Goal: Information Seeking & Learning: Learn about a topic

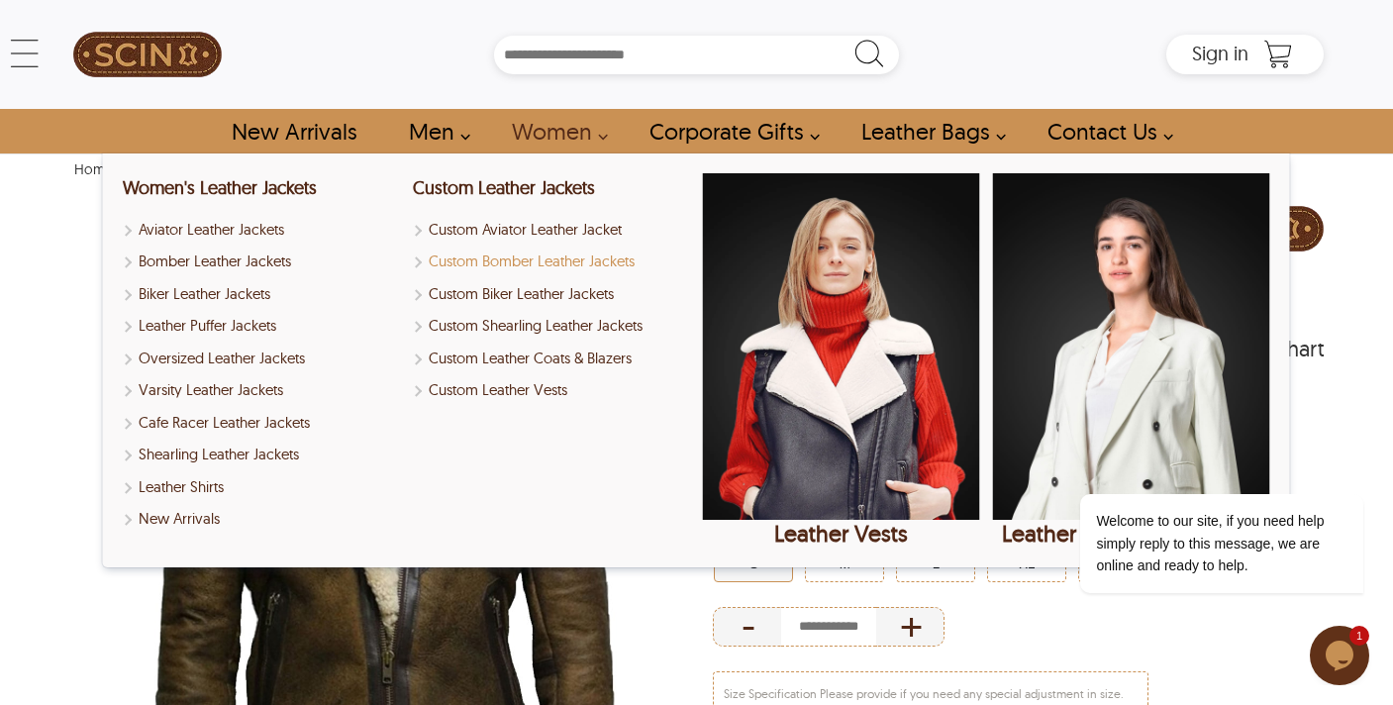
click at [558, 256] on link "Custom Bomber Leather Jackets" at bounding box center [551, 261] width 277 height 23
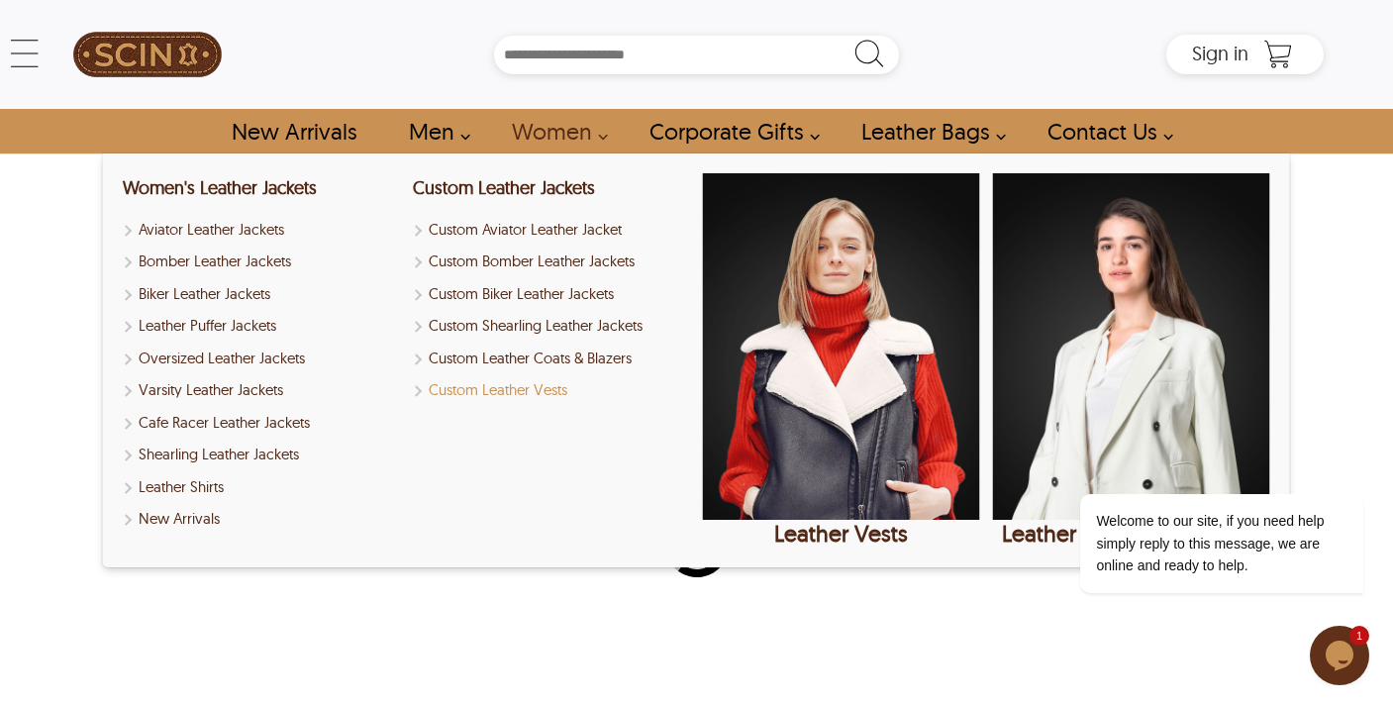
click at [517, 394] on link "Custom Leather Vests" at bounding box center [551, 390] width 277 height 23
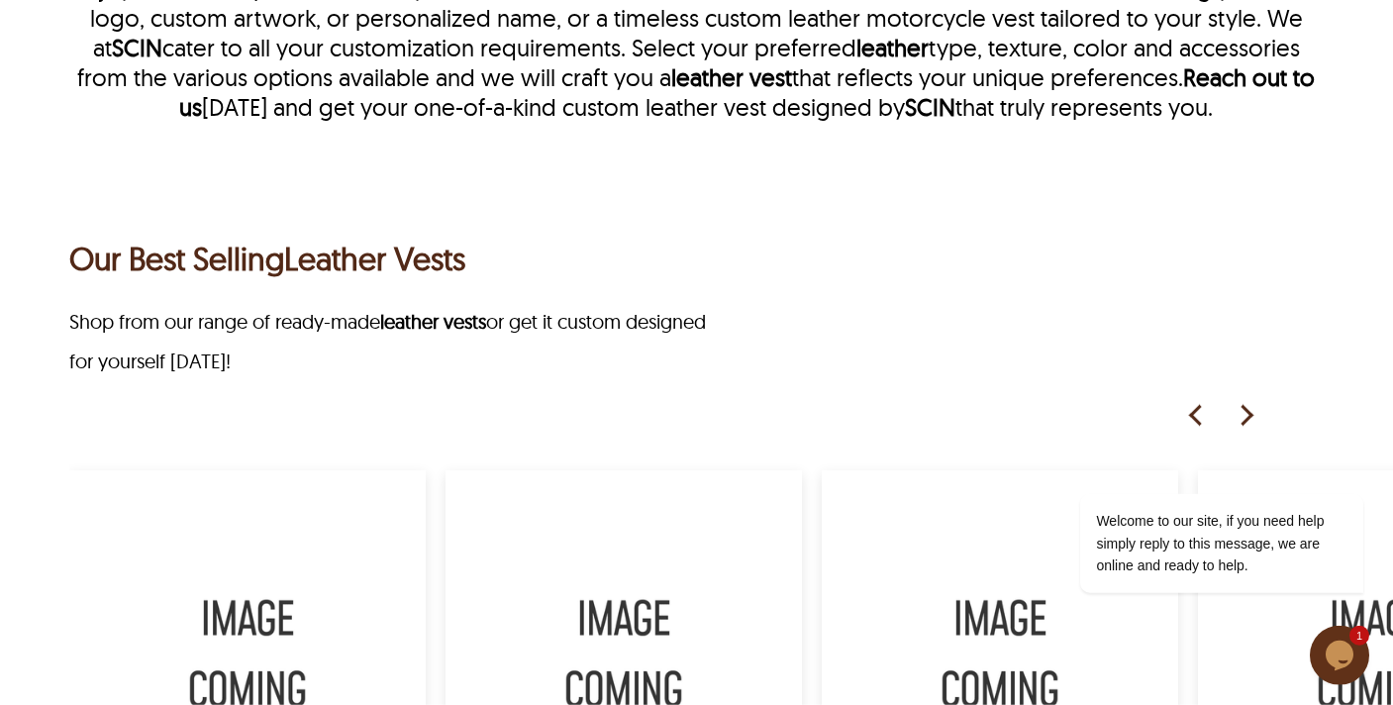
scroll to position [509, 0]
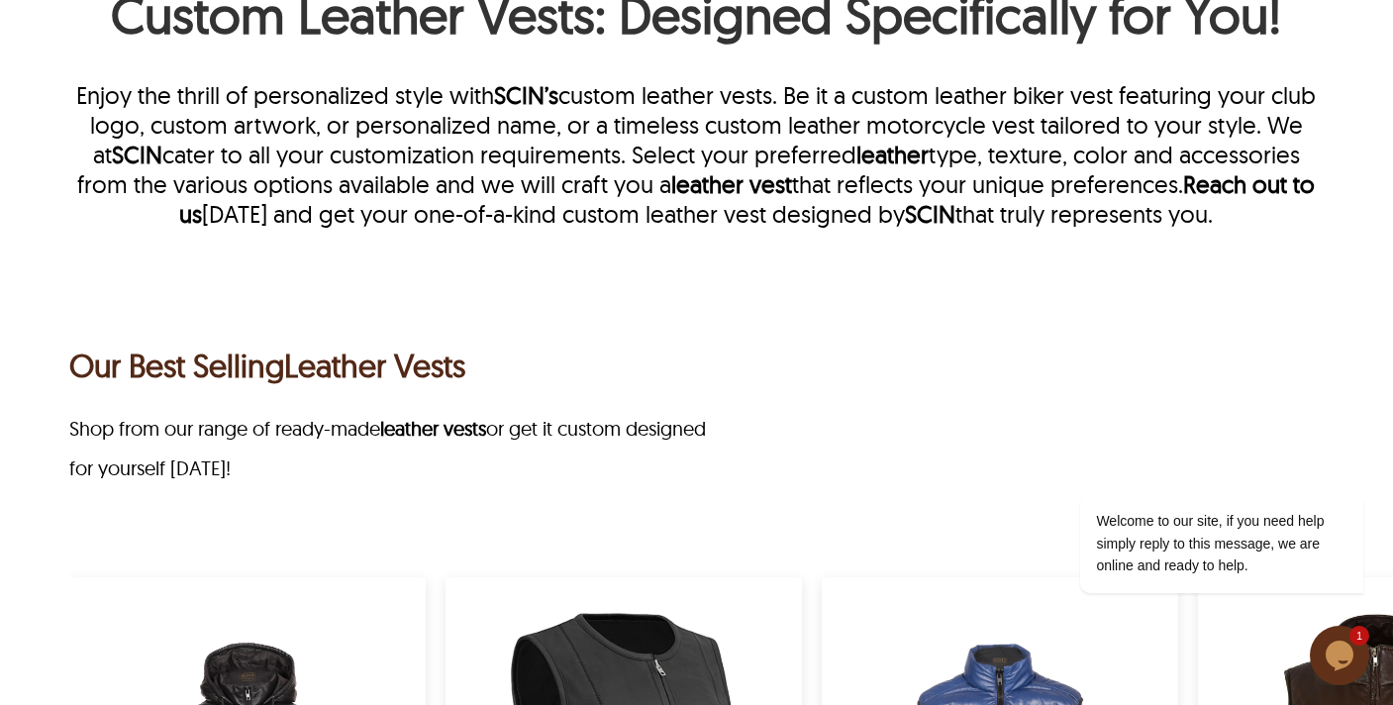
scroll to position [101, 0]
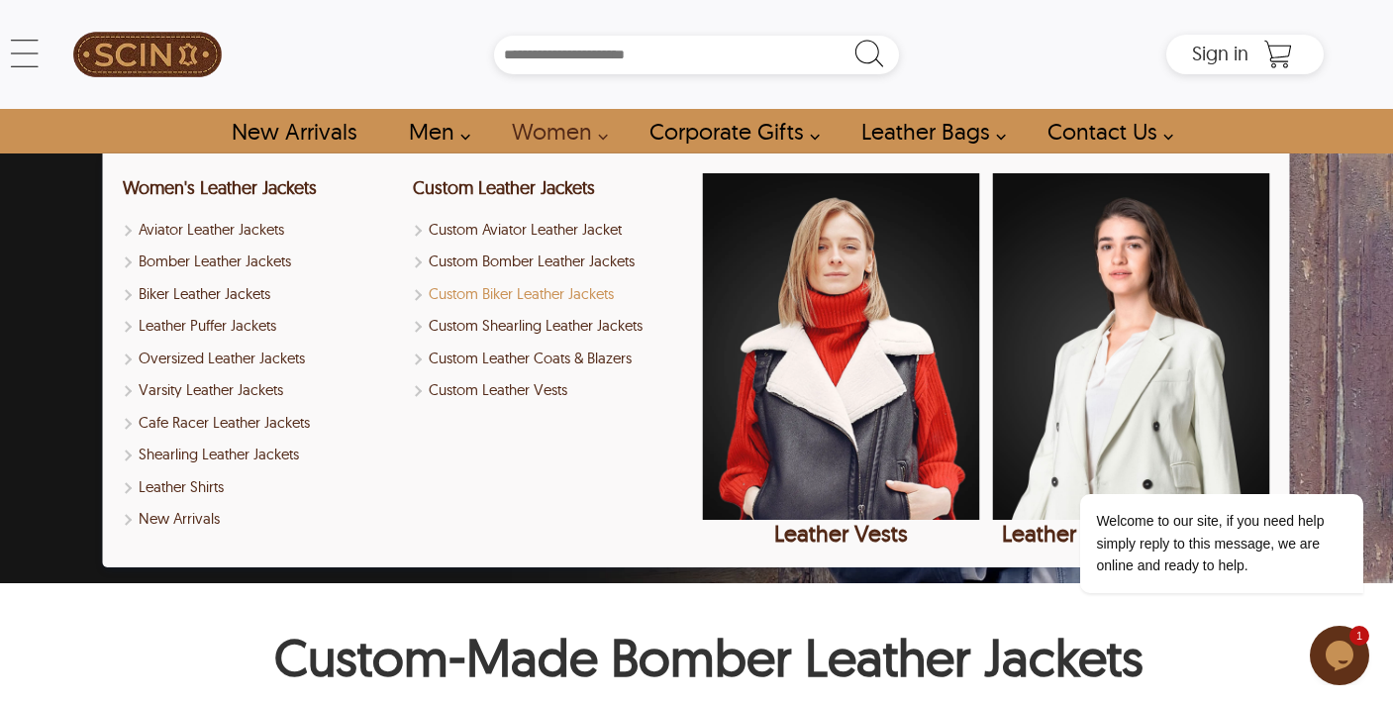
click at [555, 294] on link "Custom Biker Leather Jackets" at bounding box center [551, 294] width 277 height 23
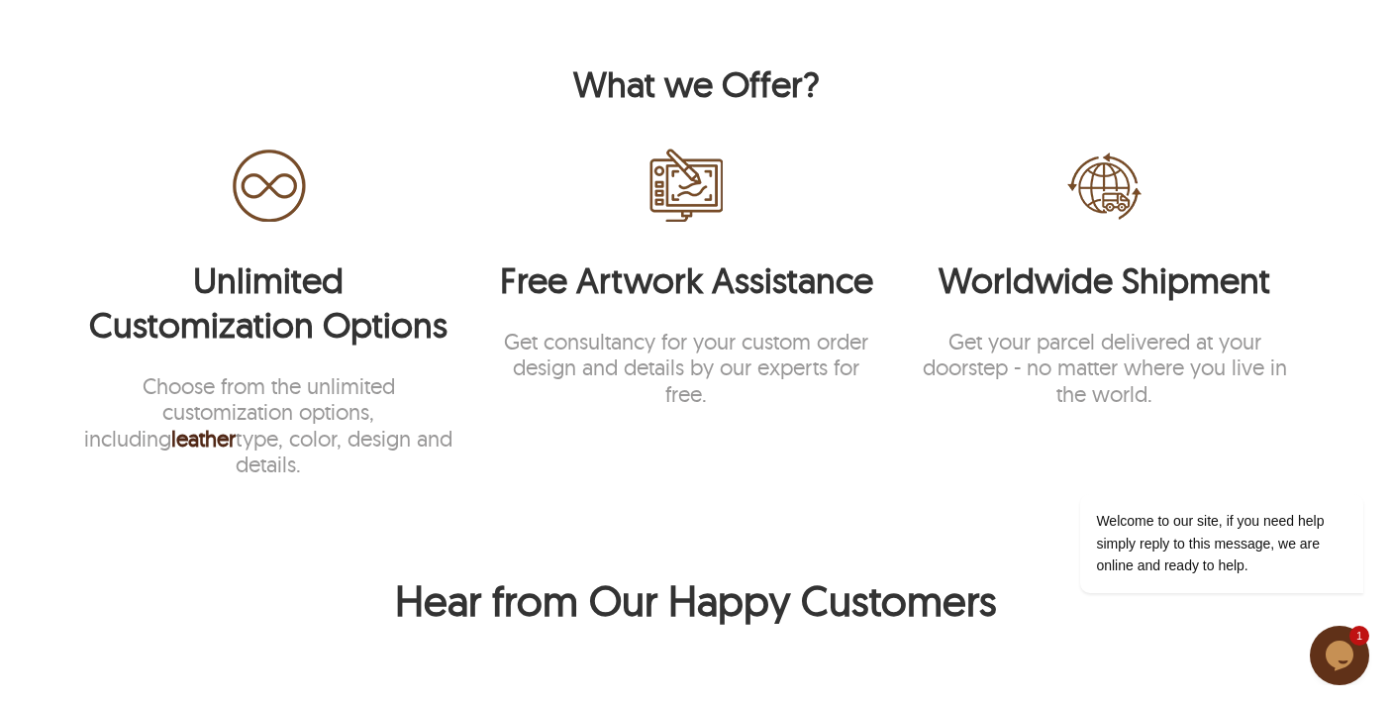
scroll to position [1212, 0]
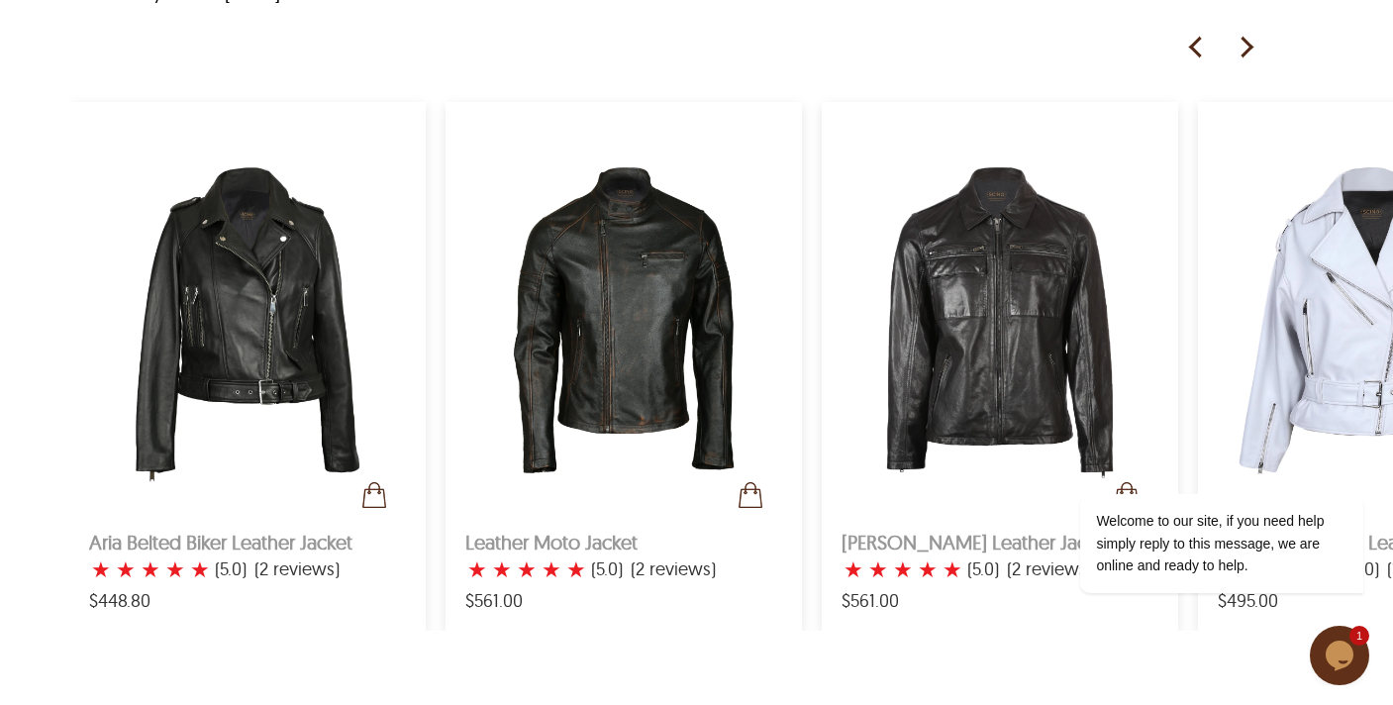
click at [1243, 62] on img at bounding box center [1245, 48] width 30 height 30
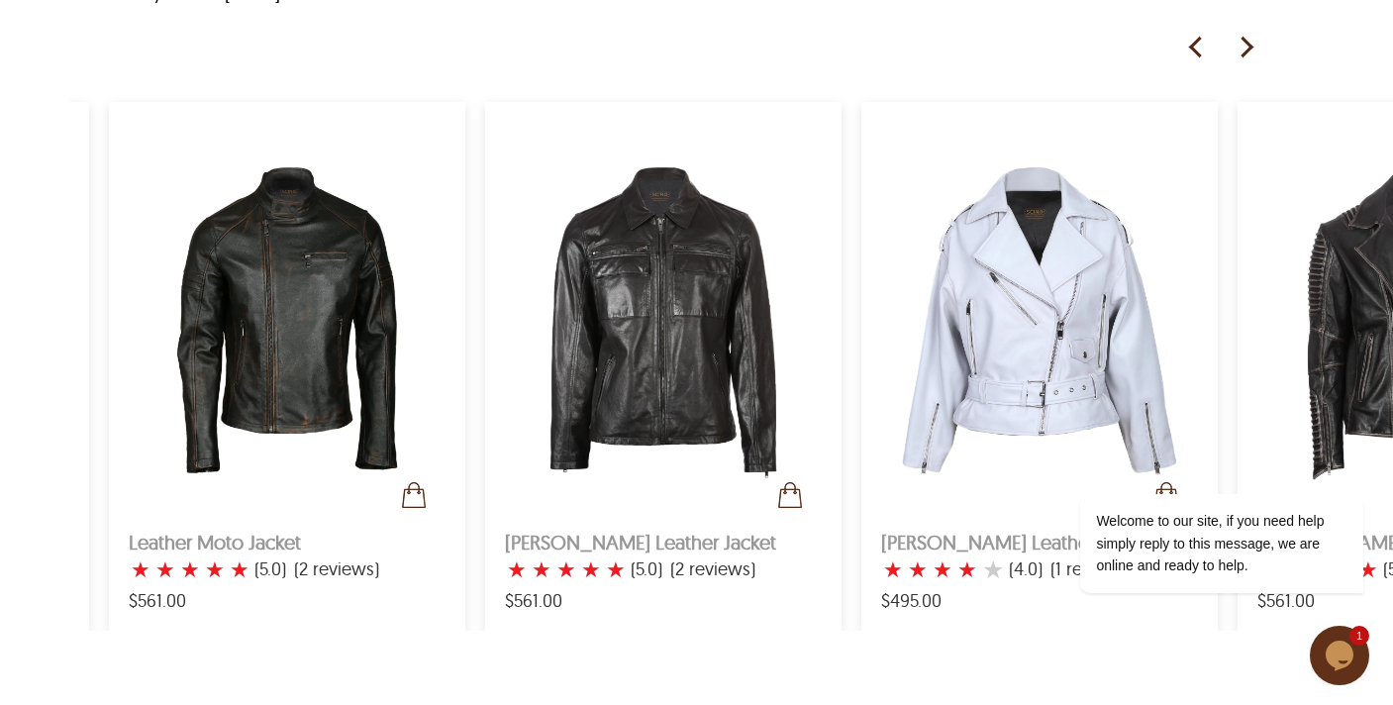
click at [1243, 62] on img at bounding box center [1245, 48] width 30 height 30
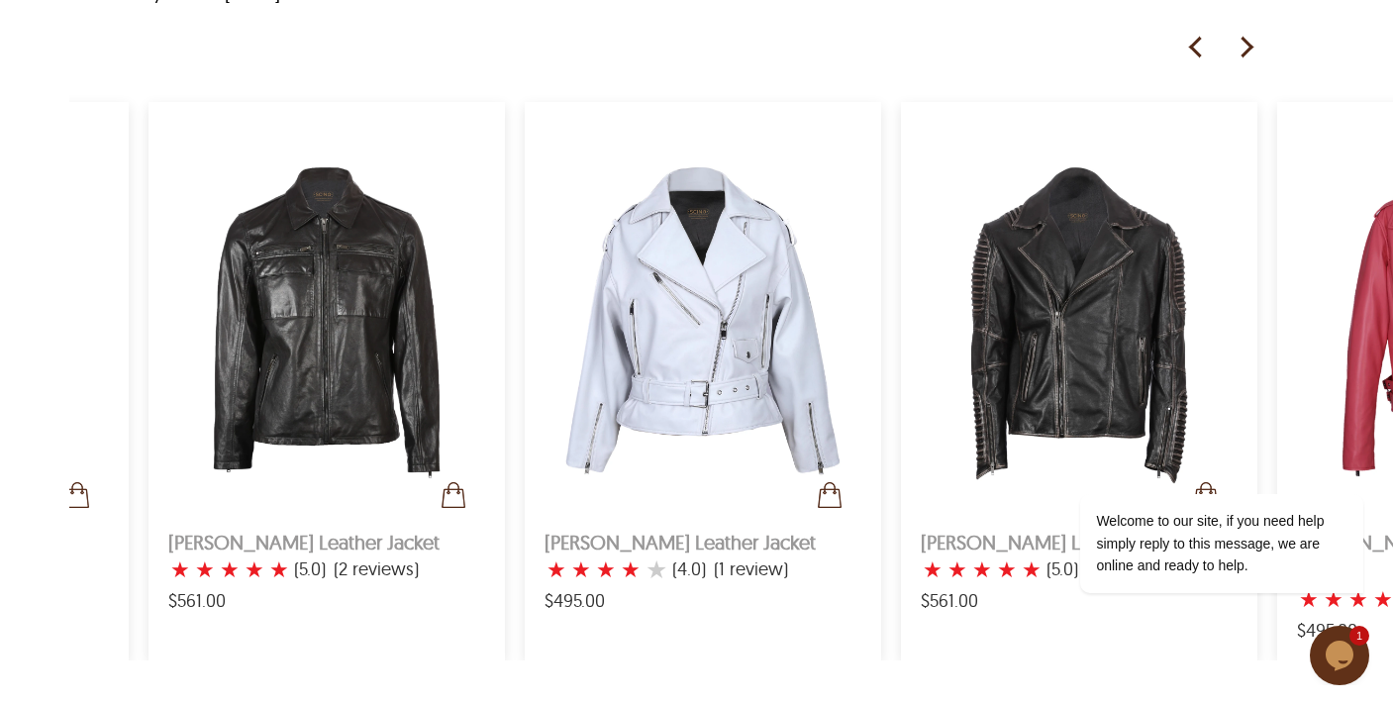
click at [1243, 62] on img at bounding box center [1245, 48] width 30 height 30
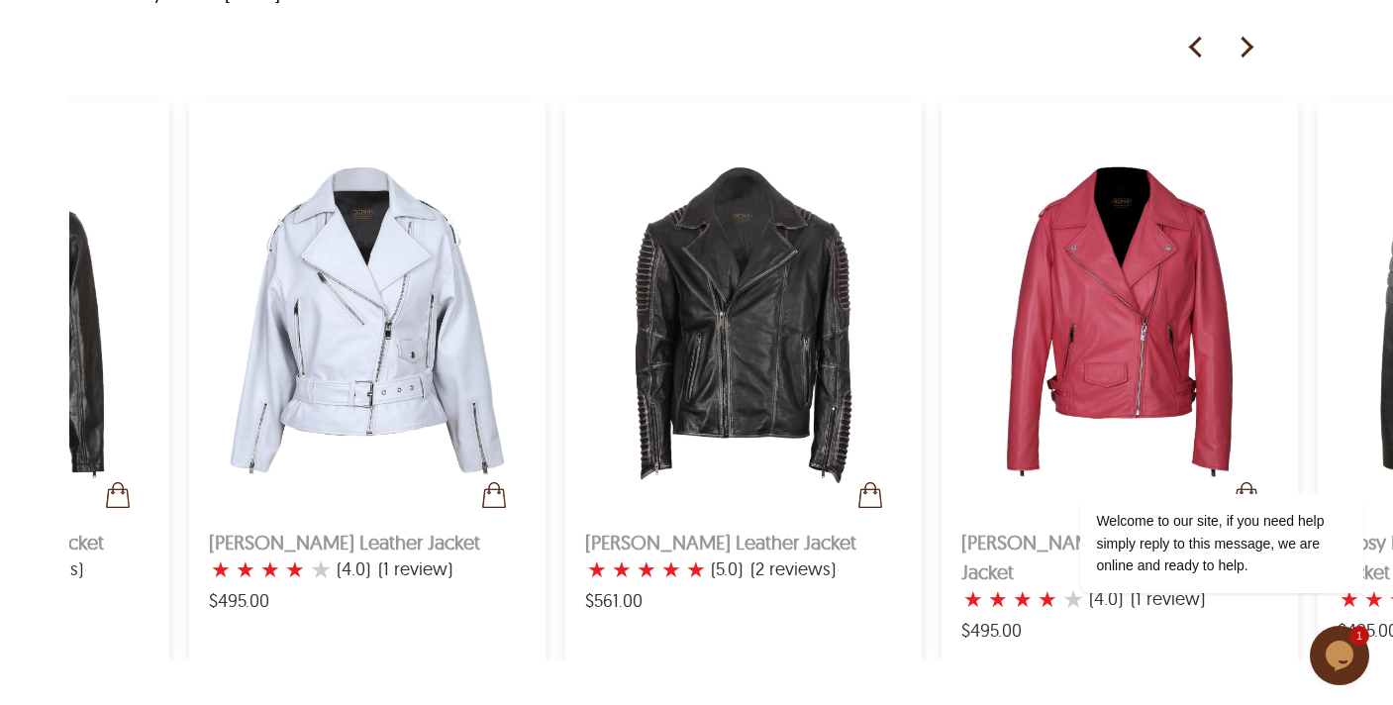
scroll to position [0, 1010]
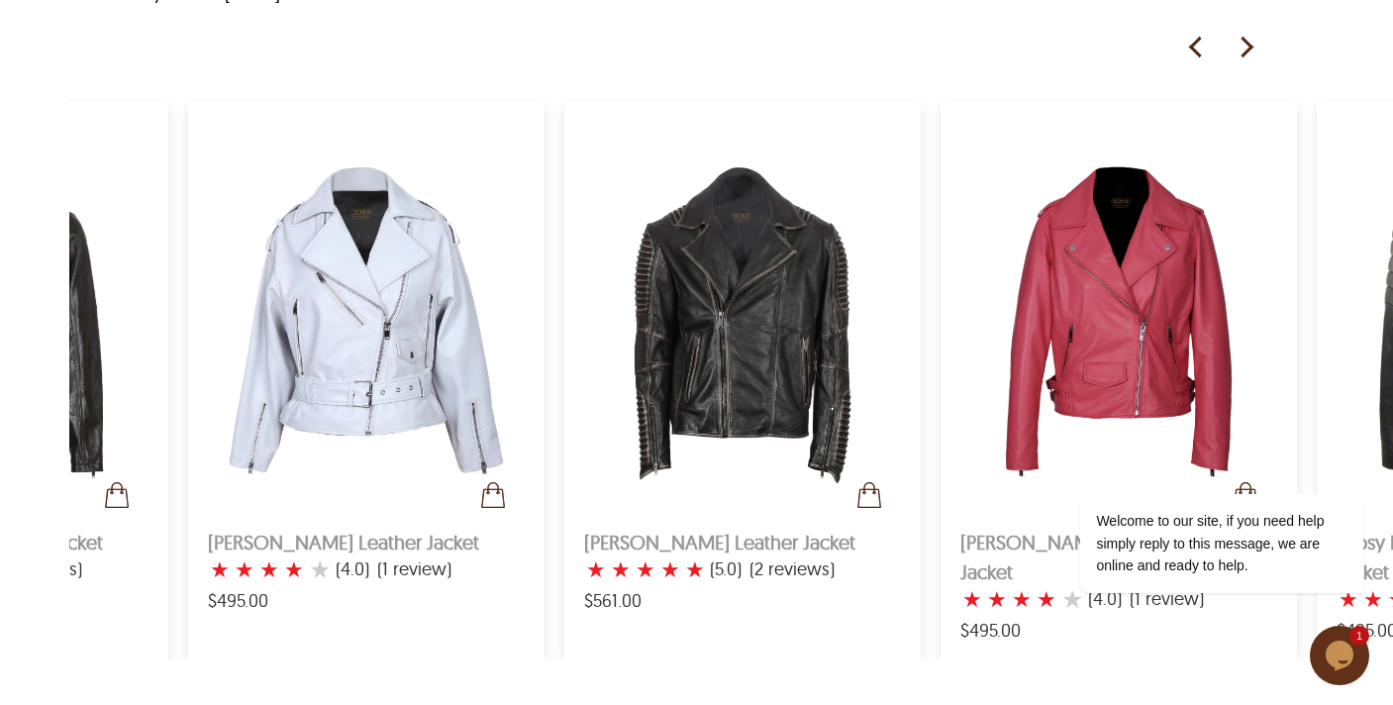
click at [1238, 92] on div "Our Best Selling Biker Leather Jackets Shop from our collection of best selling…" at bounding box center [730, 263] width 1323 height 794
click at [1238, 62] on img at bounding box center [1245, 48] width 30 height 30
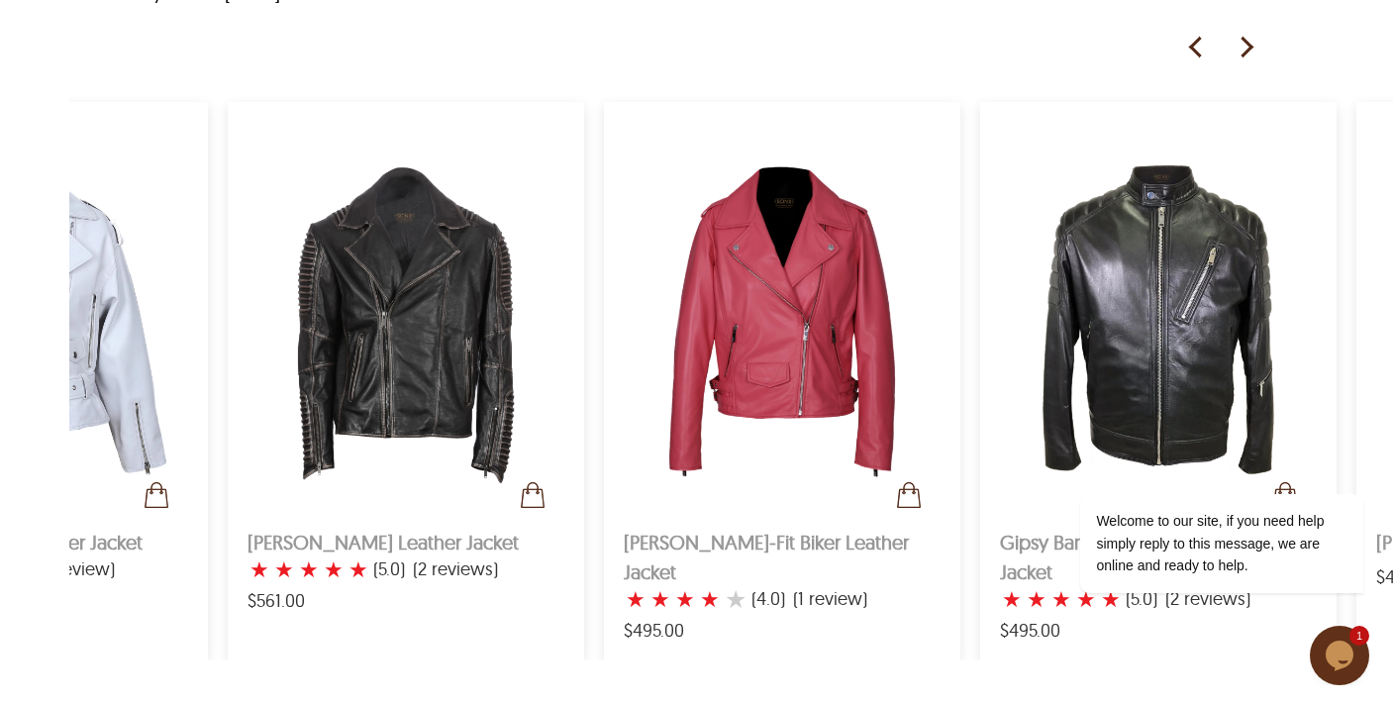
click at [1237, 62] on img at bounding box center [1245, 48] width 30 height 30
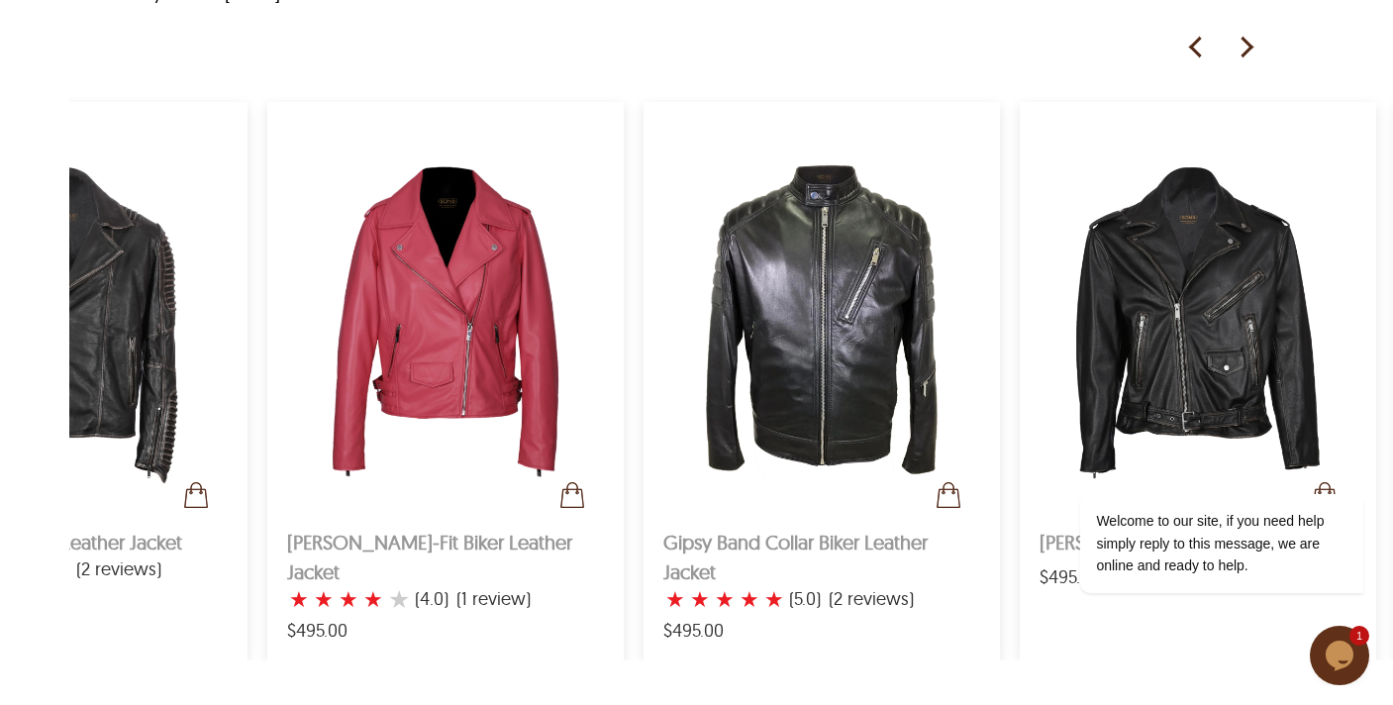
click at [1237, 62] on img at bounding box center [1245, 48] width 30 height 30
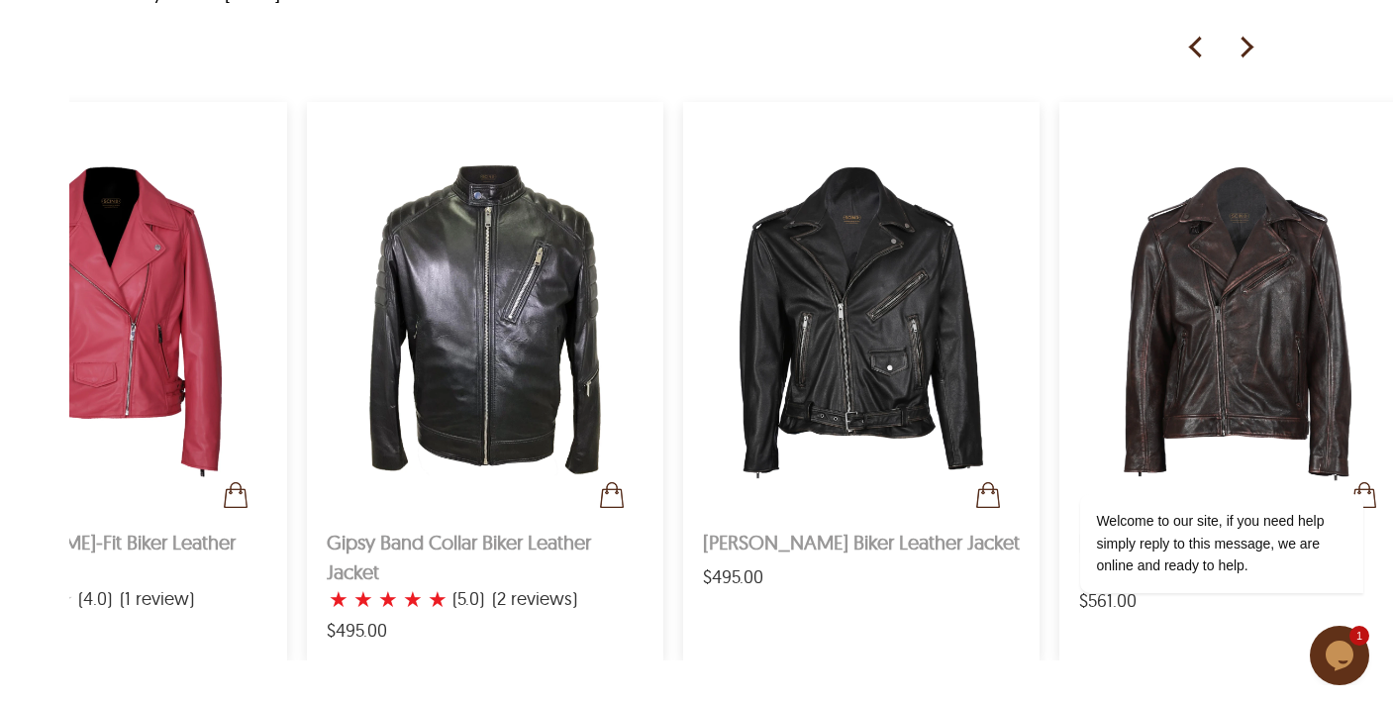
click at [1237, 62] on img at bounding box center [1245, 48] width 30 height 30
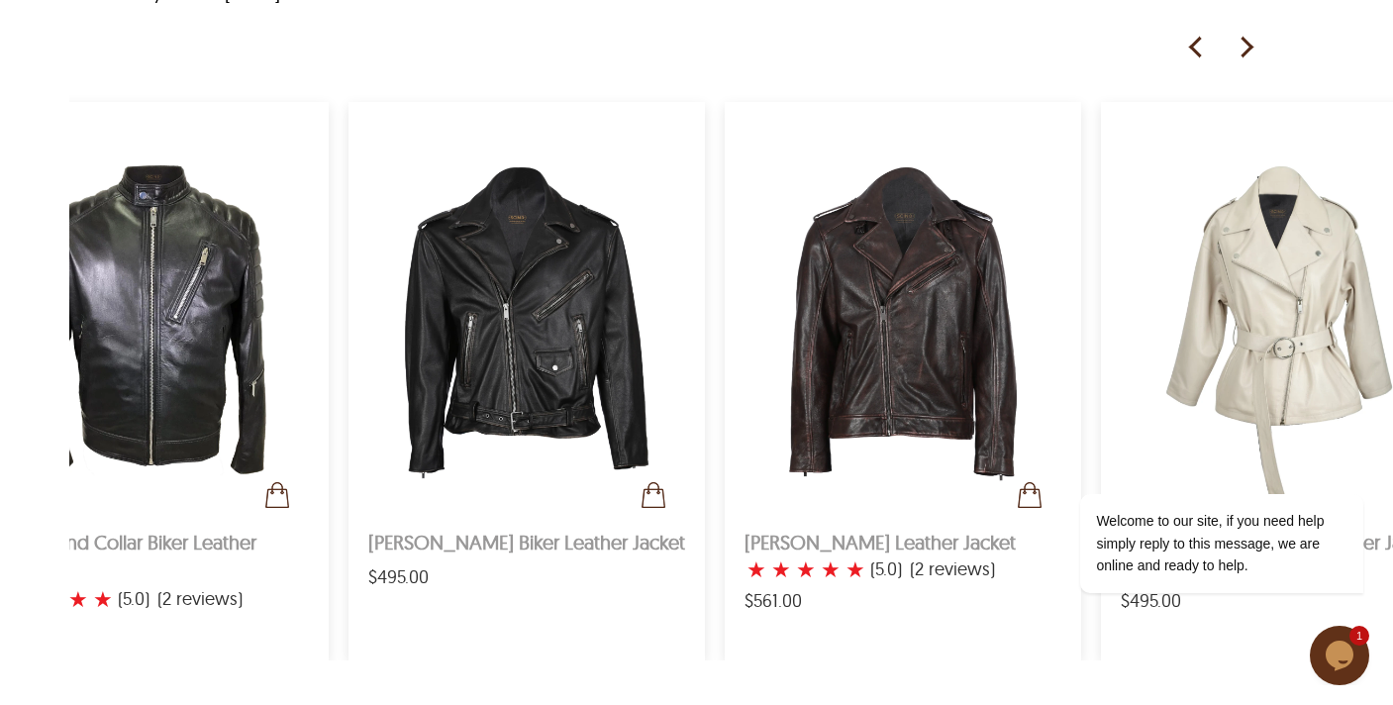
scroll to position [0, 2356]
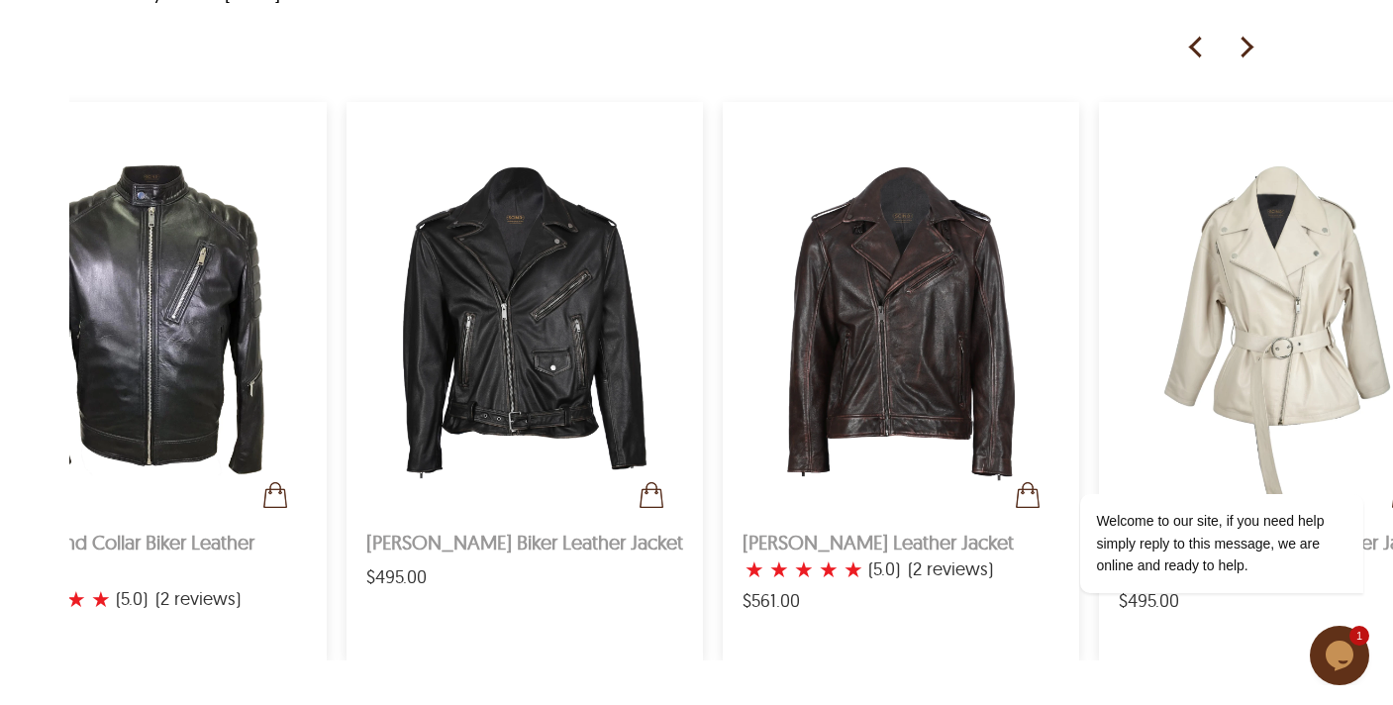
click at [1237, 62] on img at bounding box center [1245, 48] width 30 height 30
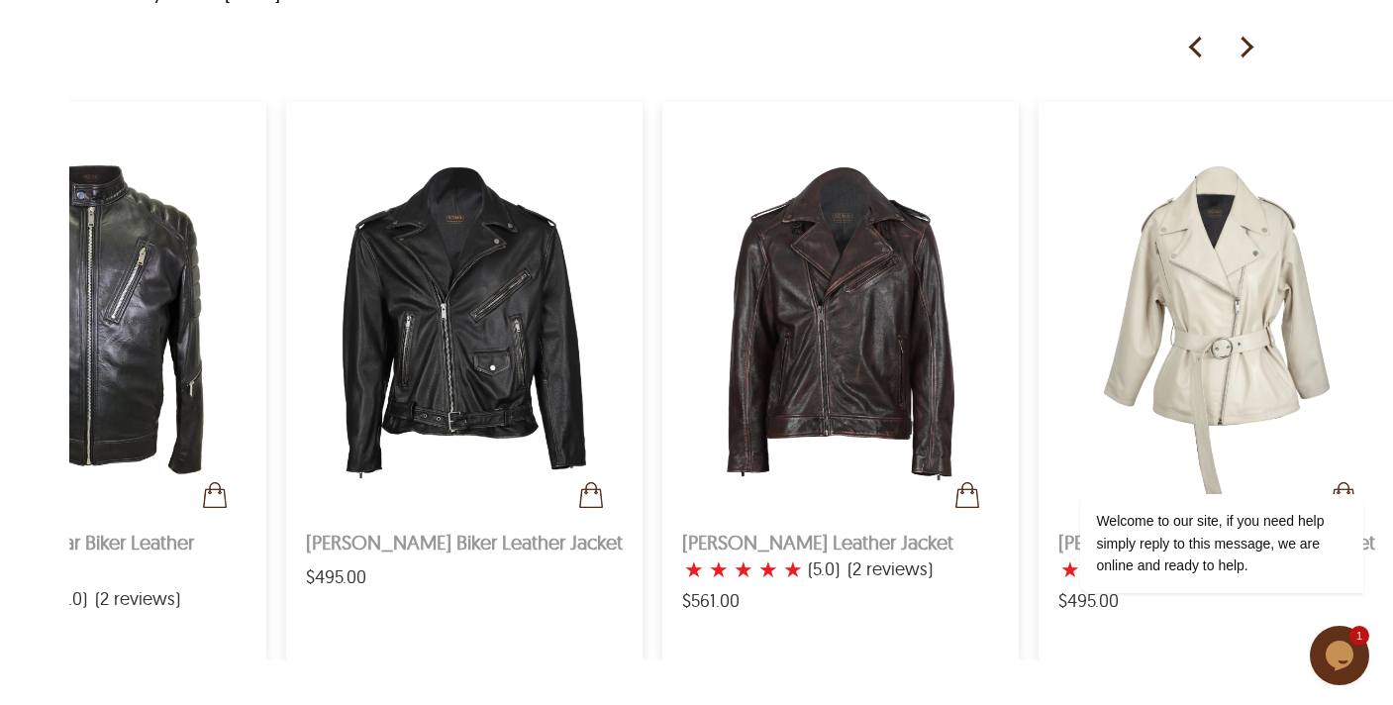
scroll to position [0, 2418]
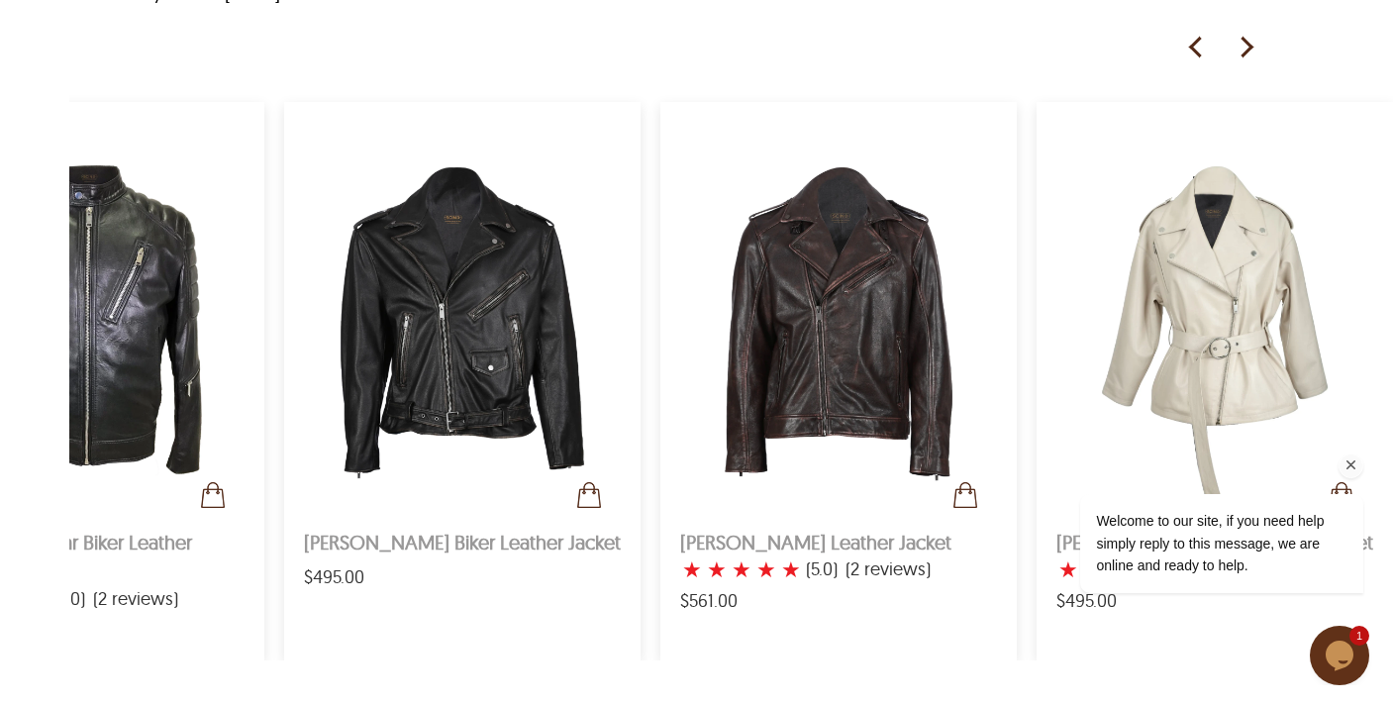
click at [1148, 401] on div "Welcome to our site, if you need help simply reply to this message, we are onli…" at bounding box center [1195, 461] width 356 height 301
click at [1217, 386] on div "Welcome to our site, if you need help simply reply to this message, we are onli…" at bounding box center [1195, 461] width 356 height 301
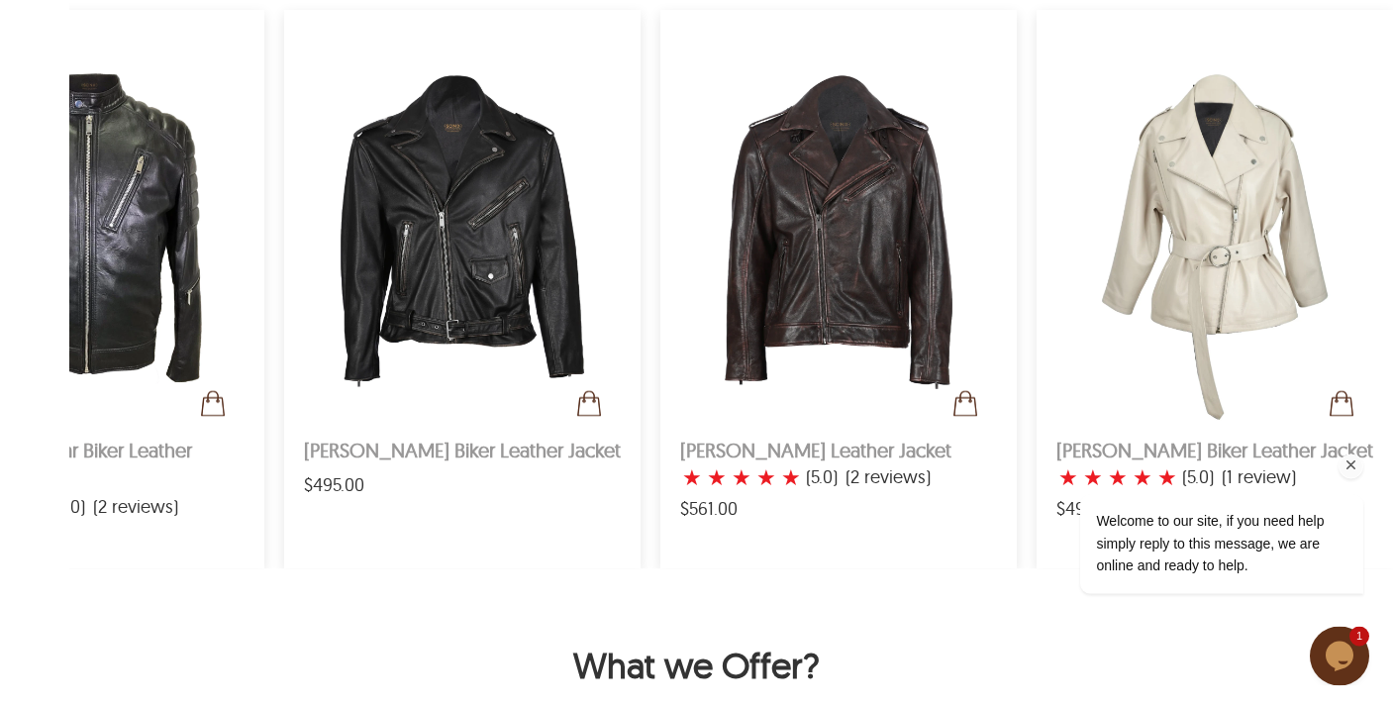
scroll to position [1313, 0]
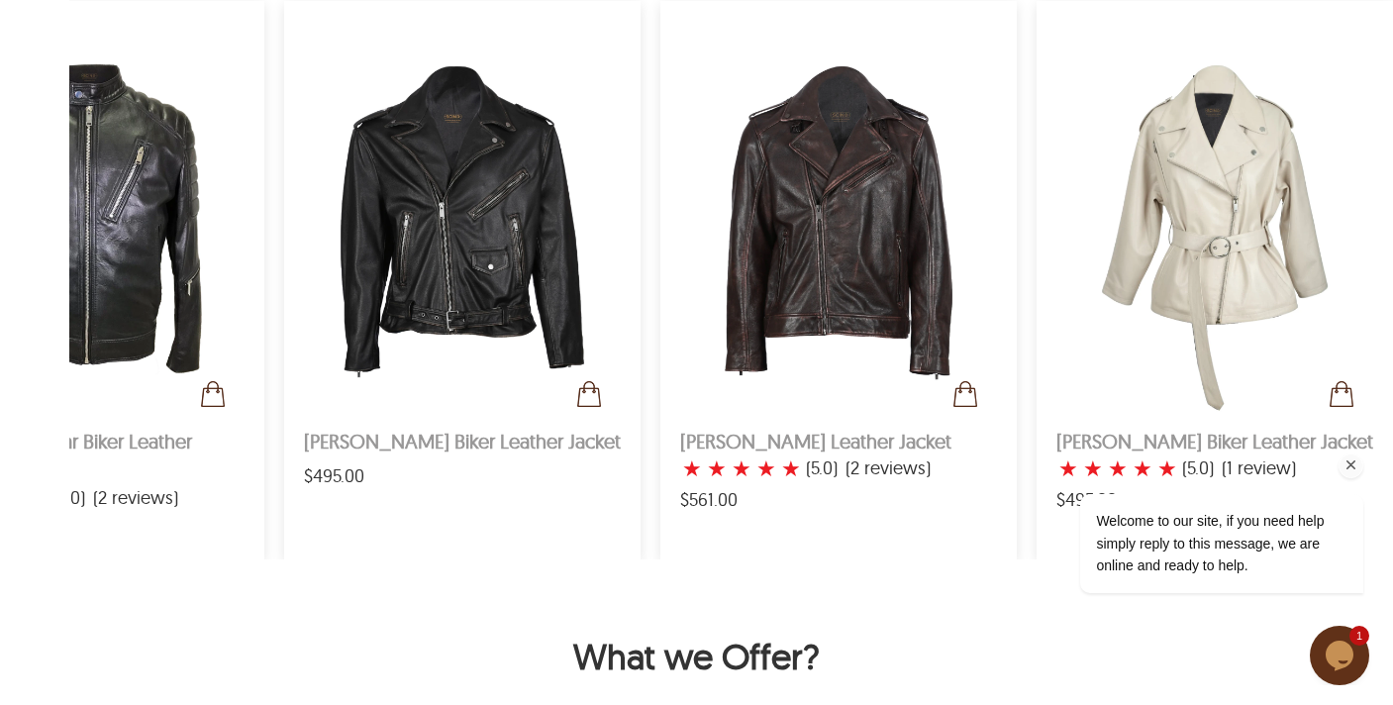
click at [1188, 469] on div at bounding box center [1196, 465] width 336 height 25
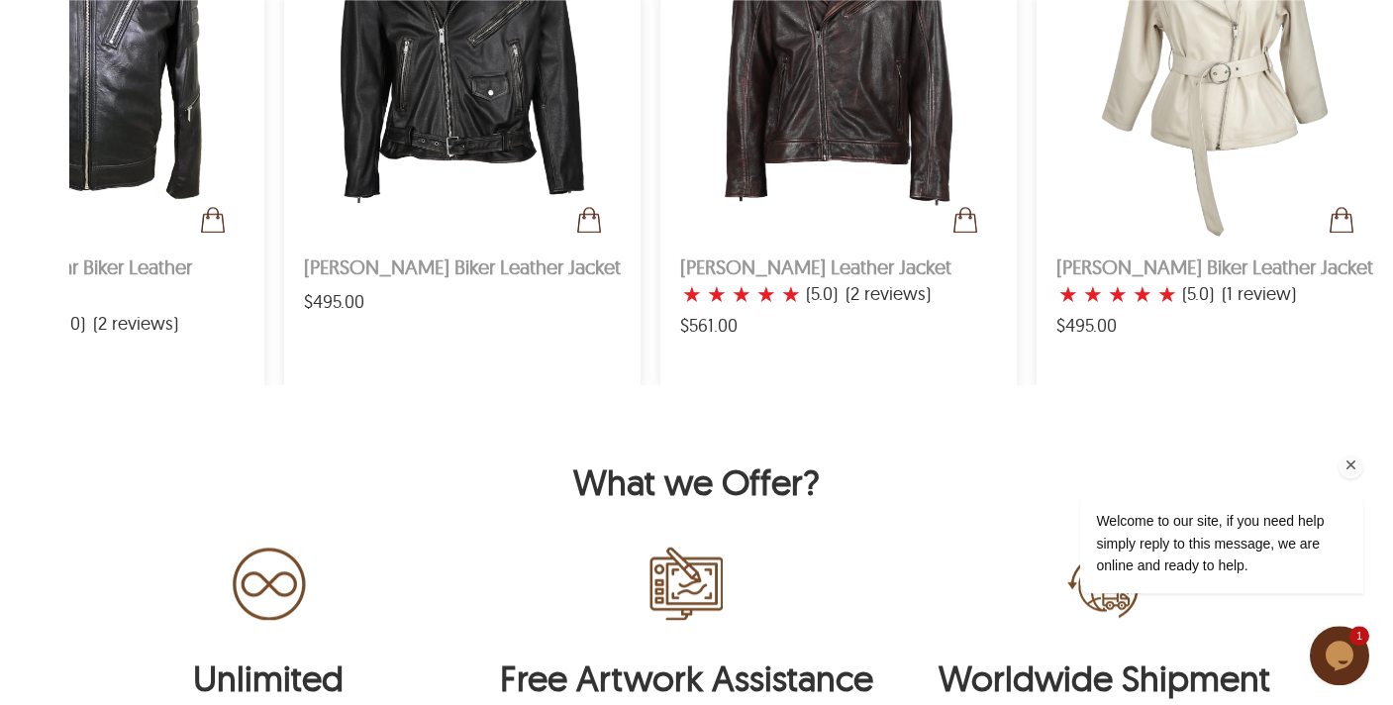
scroll to position [1615, 0]
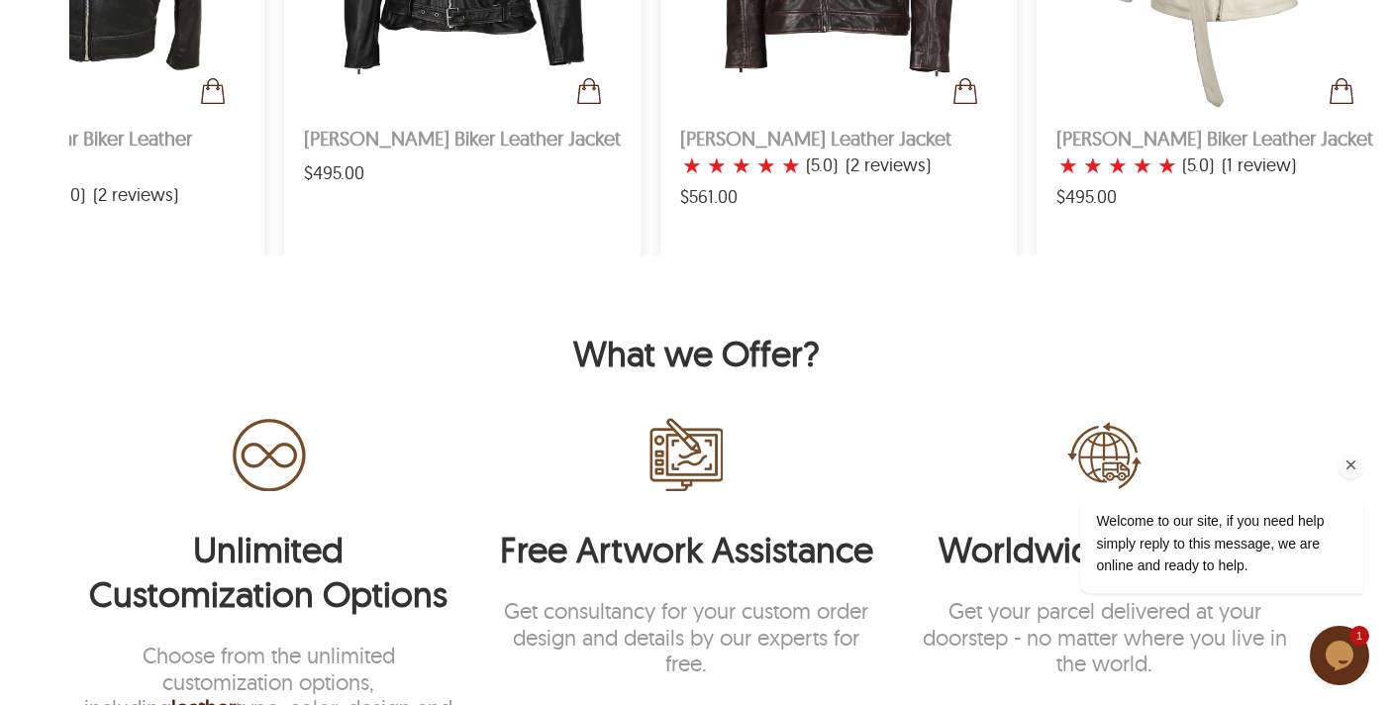
click at [1350, 461] on icon "Chat attention grabber" at bounding box center [1351, 465] width 18 height 18
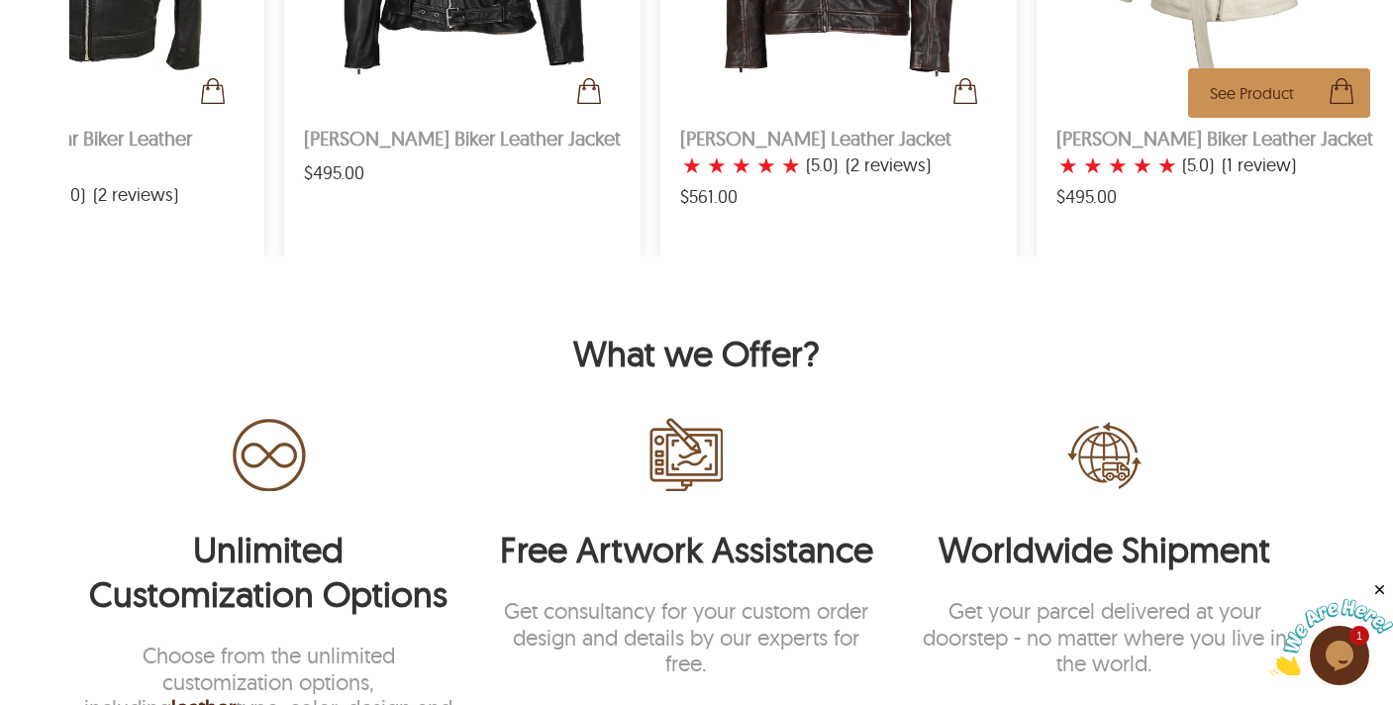
click at [1224, 118] on span "See Product" at bounding box center [1279, 92] width 182 height 49
